Goal: Transaction & Acquisition: Purchase product/service

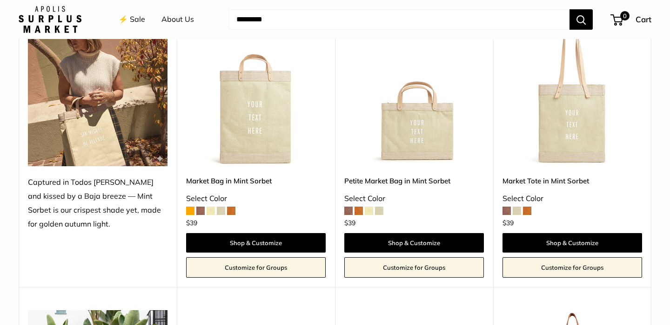
scroll to position [422, 0]
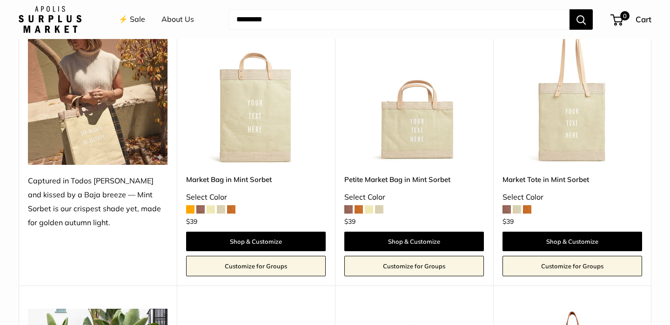
click at [198, 208] on span at bounding box center [200, 210] width 8 height 8
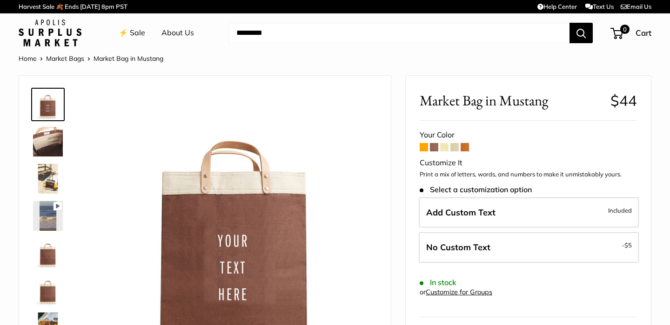
click at [445, 149] on span at bounding box center [444, 147] width 8 height 8
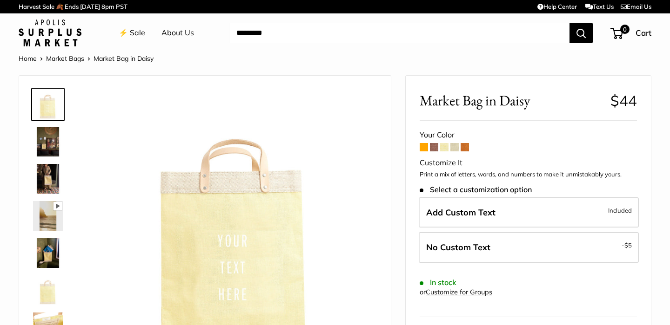
click at [455, 149] on span at bounding box center [454, 147] width 8 height 8
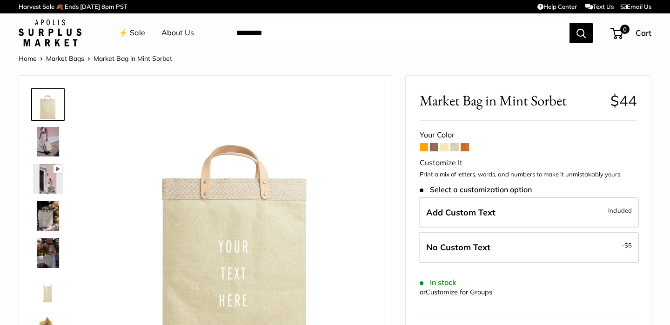
click at [466, 149] on span at bounding box center [464, 147] width 8 height 8
click at [133, 36] on link "⚡️ Sale" at bounding box center [132, 33] width 27 height 14
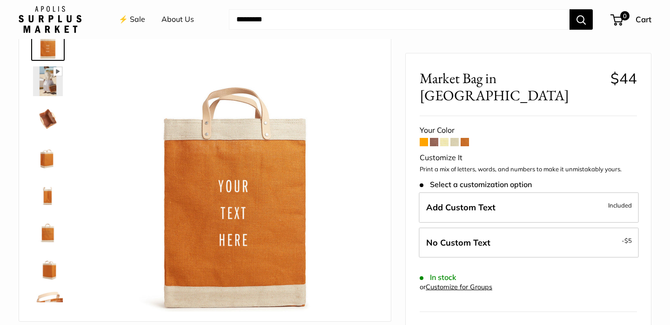
scroll to position [17, 0]
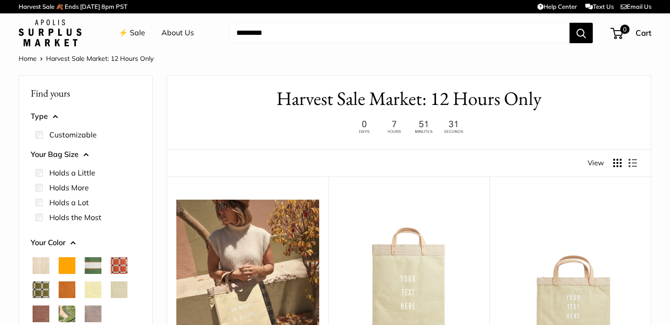
click at [42, 36] on img at bounding box center [50, 33] width 63 height 27
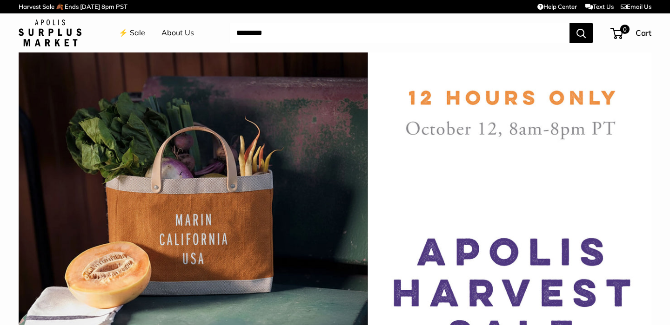
click at [137, 33] on link "⚡️ Sale" at bounding box center [132, 33] width 27 height 14
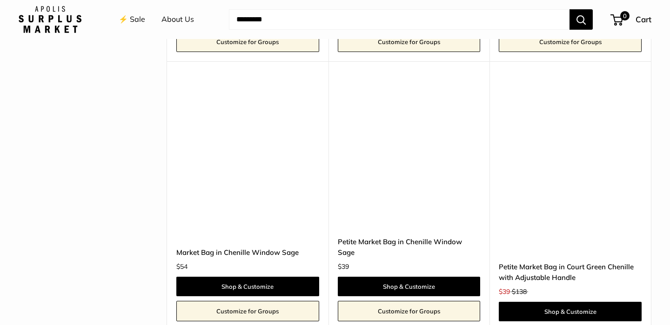
scroll to position [2658, 0]
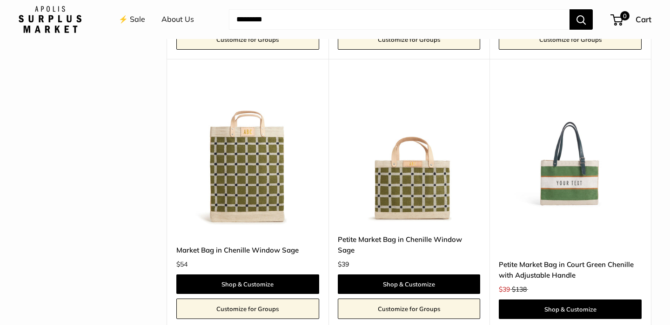
click at [0, 0] on img at bounding box center [0, 0] width 0 height 0
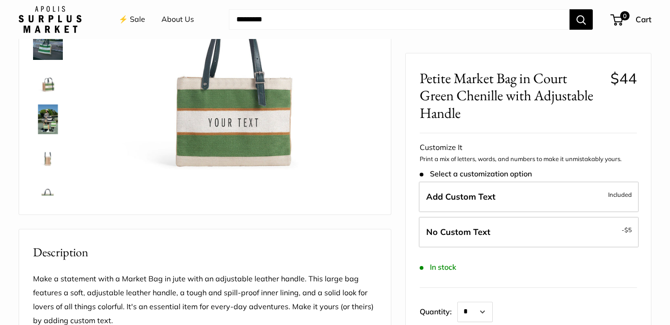
scroll to position [113, 0]
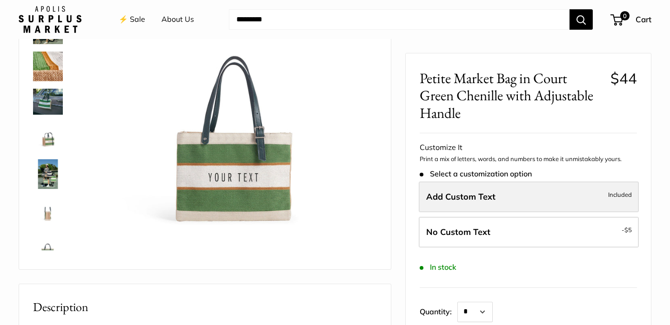
click at [472, 194] on span "Add Custom Text" at bounding box center [460, 197] width 69 height 11
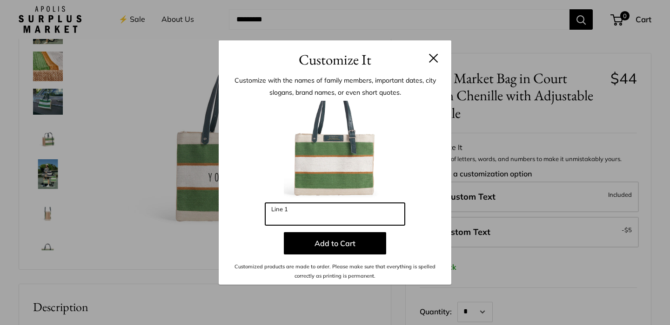
click at [292, 212] on input "Line 1" at bounding box center [334, 214] width 139 height 22
type input "***"
click at [435, 60] on button at bounding box center [433, 57] width 9 height 9
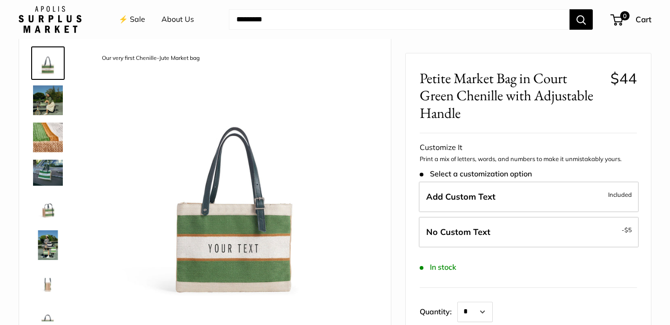
scroll to position [0, 0]
